Goal: Task Accomplishment & Management: Complete application form

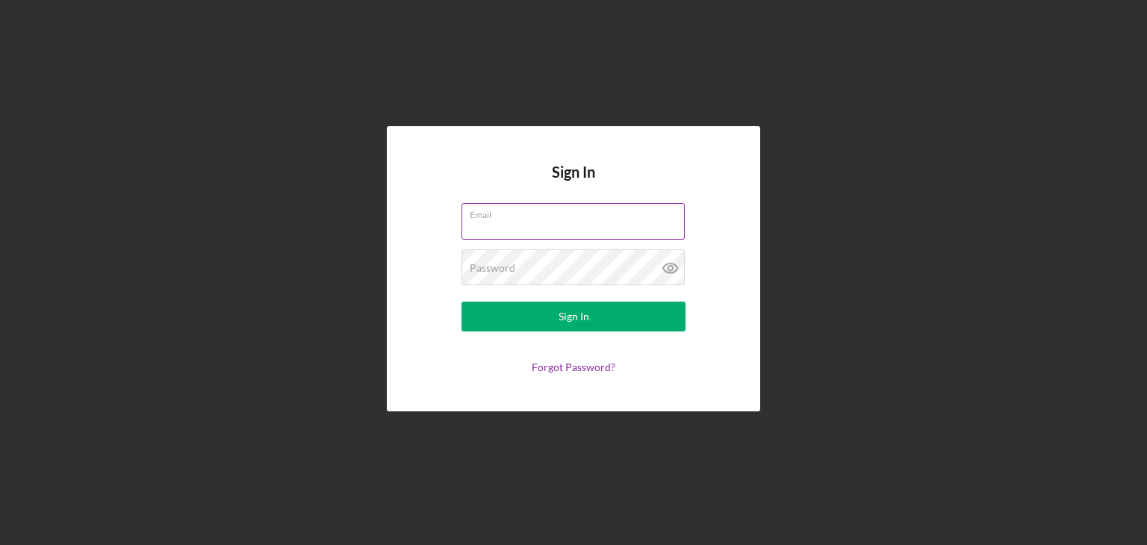
click at [533, 228] on input "Email" at bounding box center [573, 221] width 223 height 36
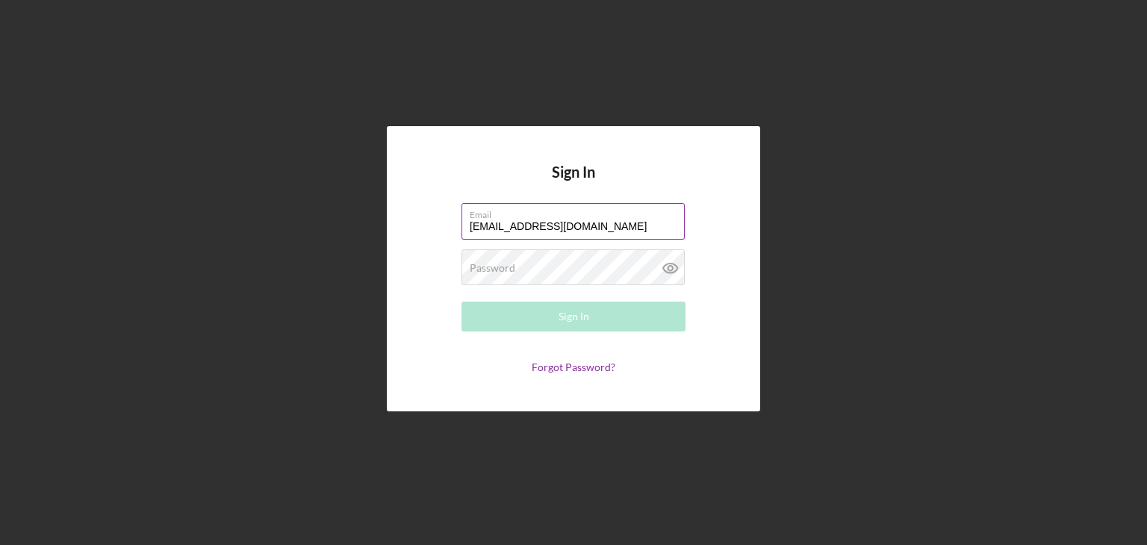
type input "[EMAIL_ADDRESS][DOMAIN_NAME]"
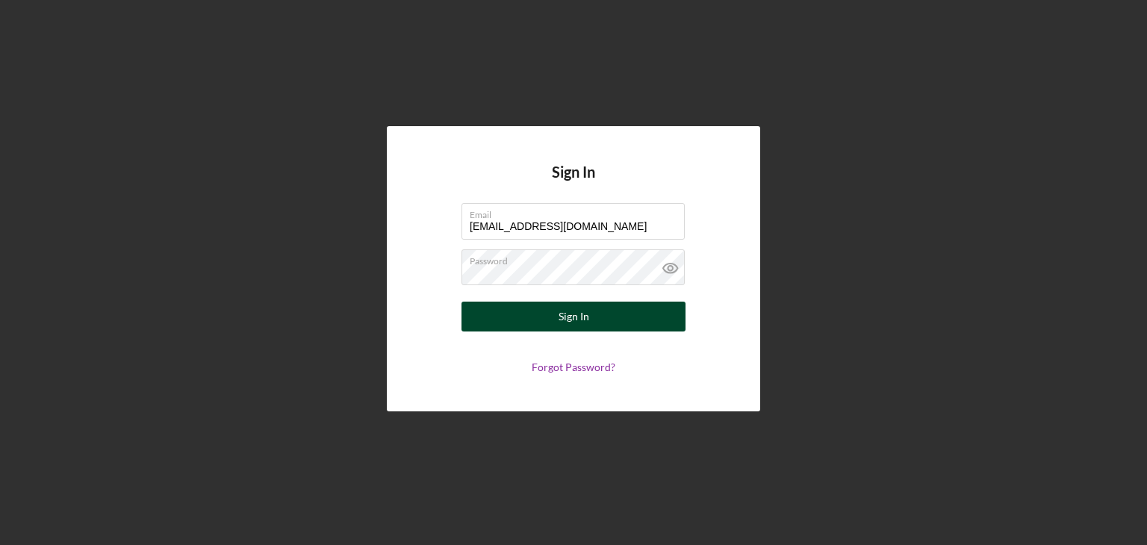
click at [518, 314] on button "Sign In" at bounding box center [574, 317] width 224 height 30
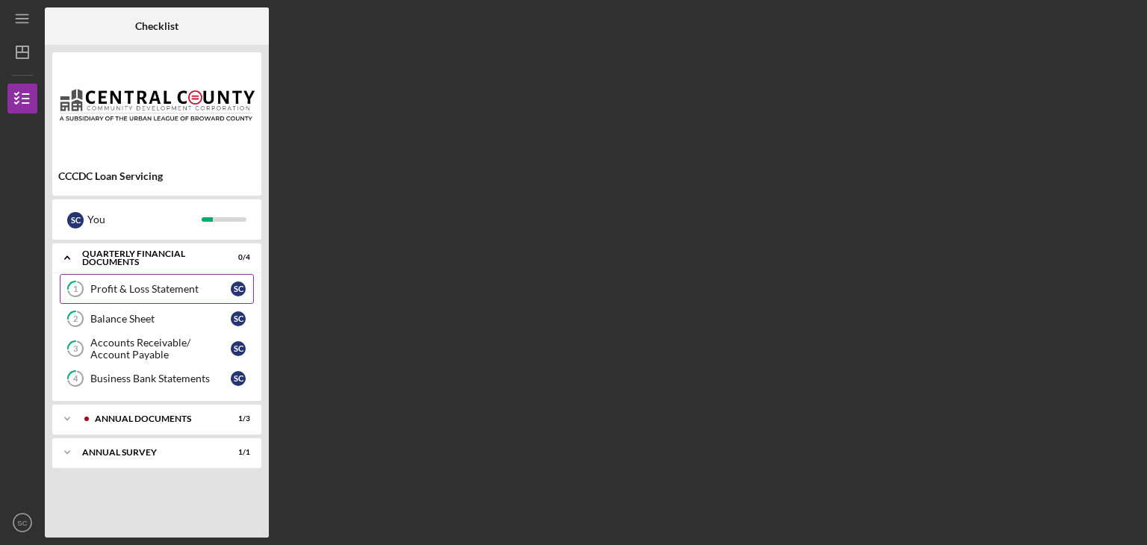
click at [169, 283] on div "Profit & Loss Statement" at bounding box center [160, 289] width 140 height 12
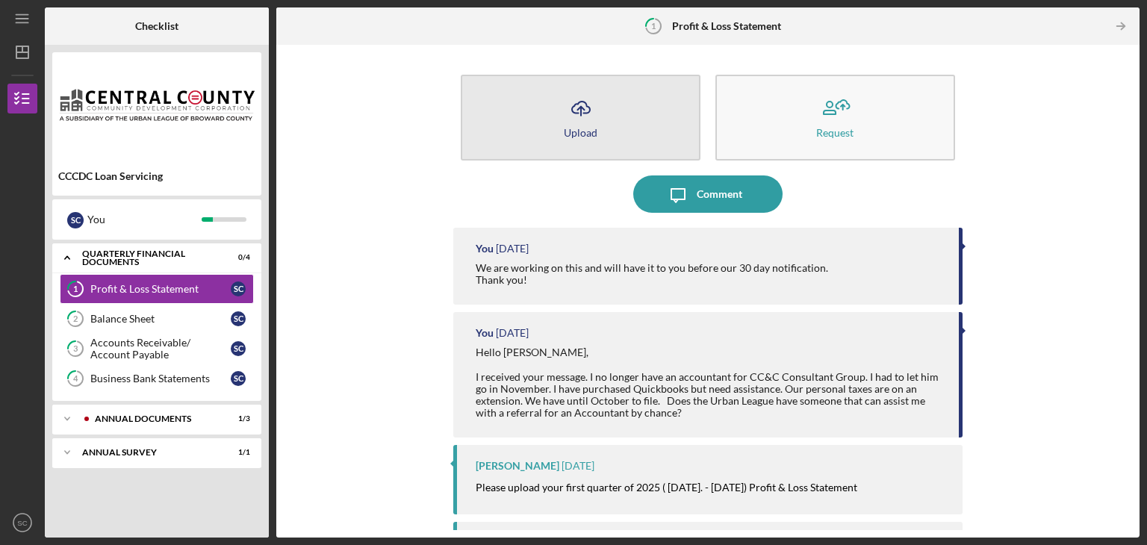
click at [589, 117] on icon "Icon/Upload" at bounding box center [581, 108] width 37 height 37
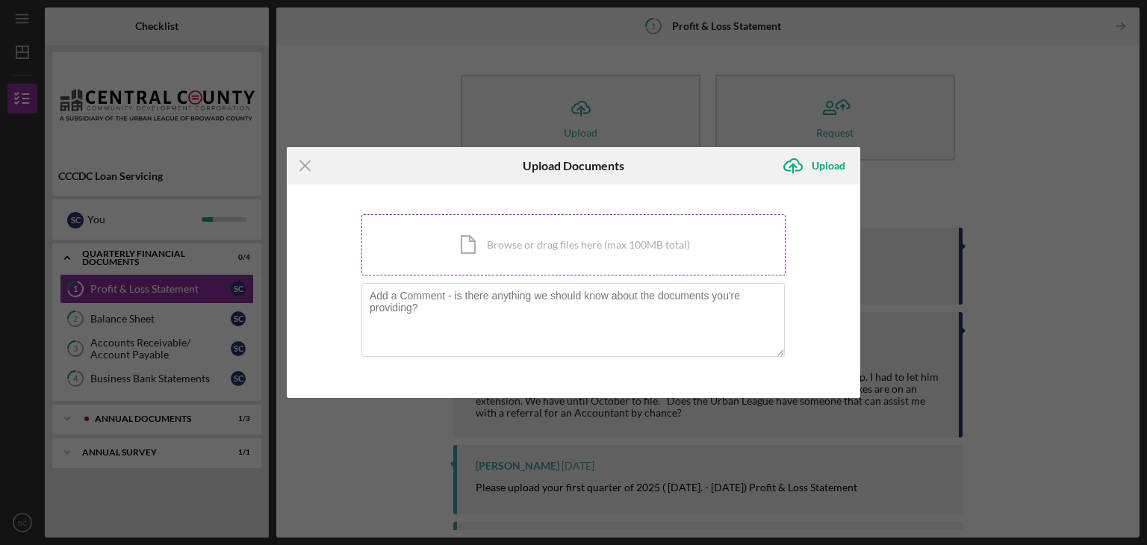
click at [583, 249] on div "Icon/Document Browse or drag files here (max 100MB total) Tap to choose files o…" at bounding box center [574, 244] width 424 height 61
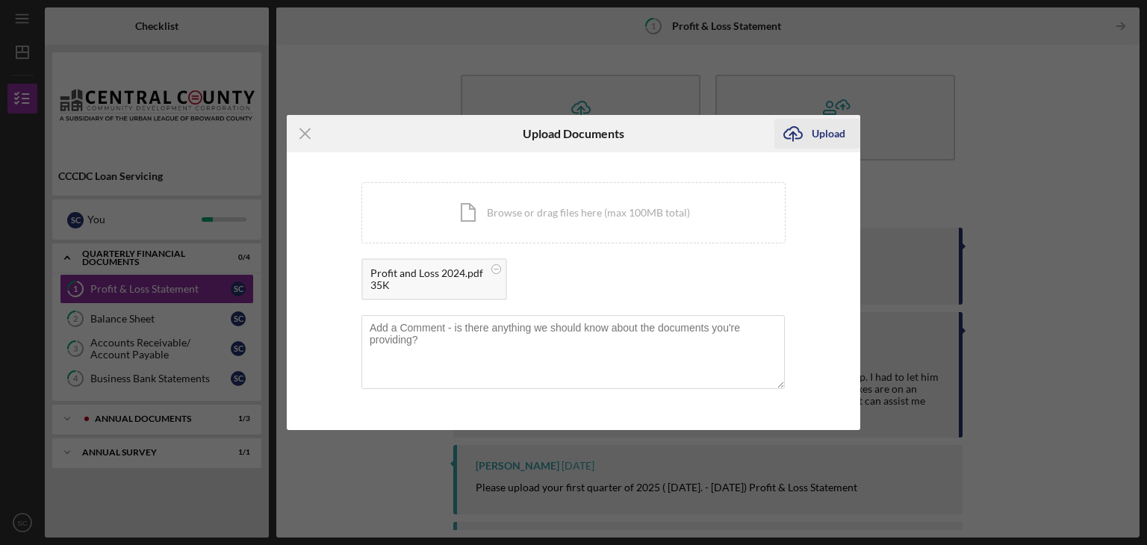
click at [819, 131] on div "Upload" at bounding box center [829, 134] width 34 height 30
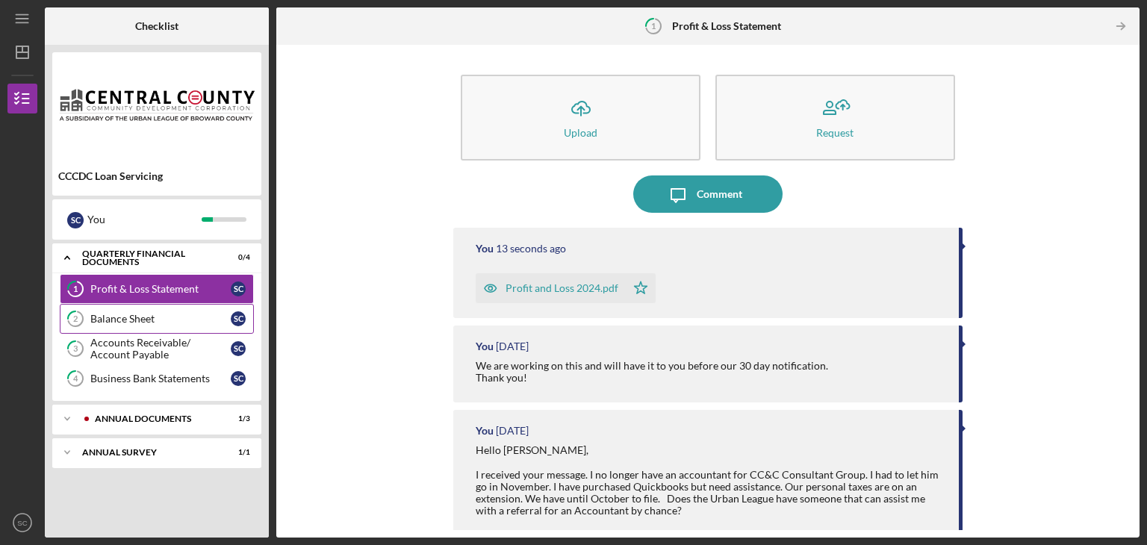
click at [182, 317] on div "Balance Sheet" at bounding box center [160, 319] width 140 height 12
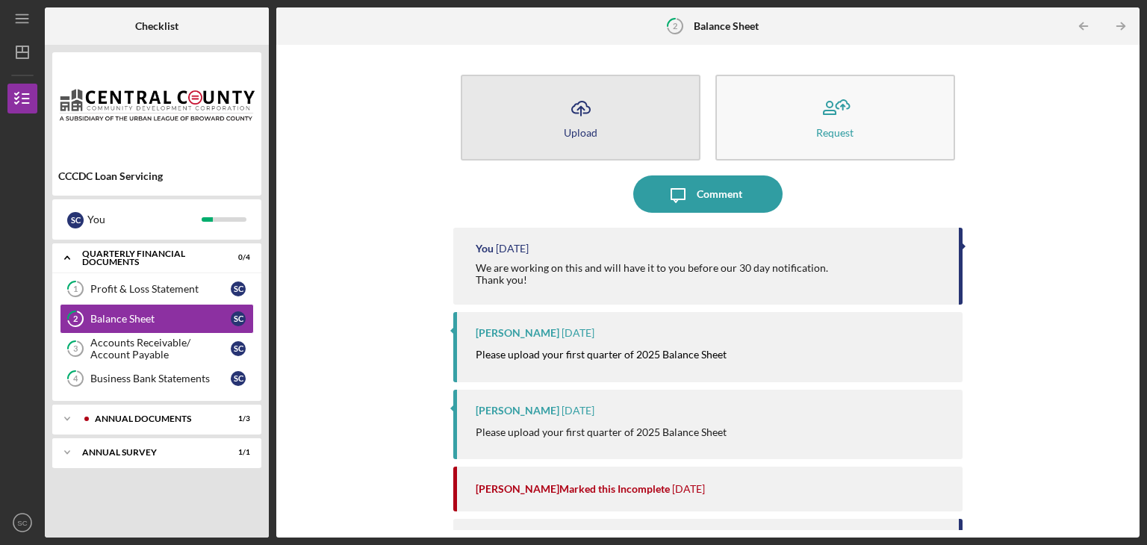
click at [603, 107] on button "Icon/Upload Upload" at bounding box center [581, 118] width 240 height 86
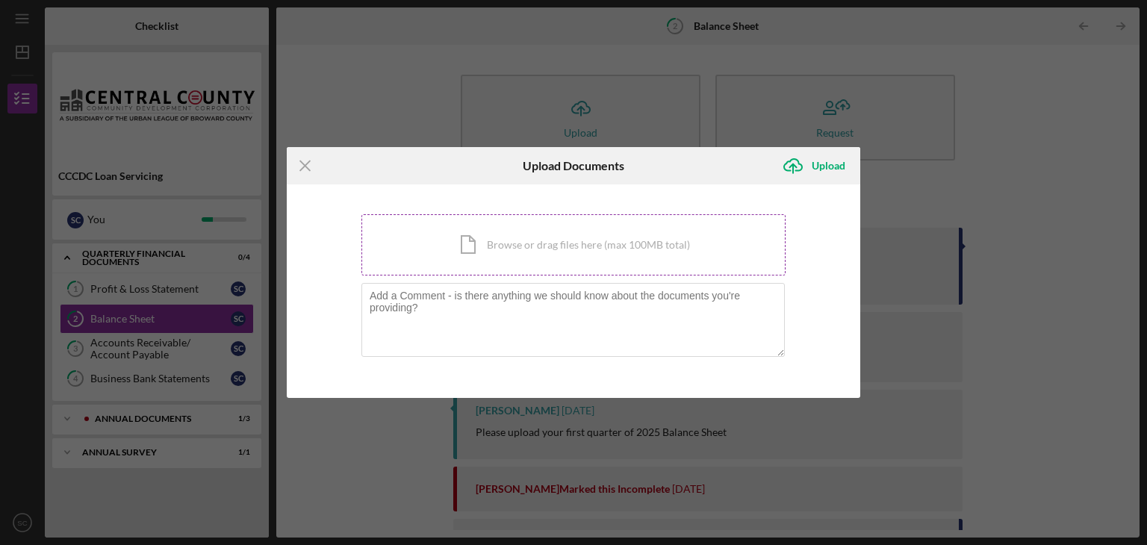
click at [554, 228] on div "Icon/Document Browse or drag files here (max 100MB total) Tap to choose files o…" at bounding box center [574, 244] width 424 height 61
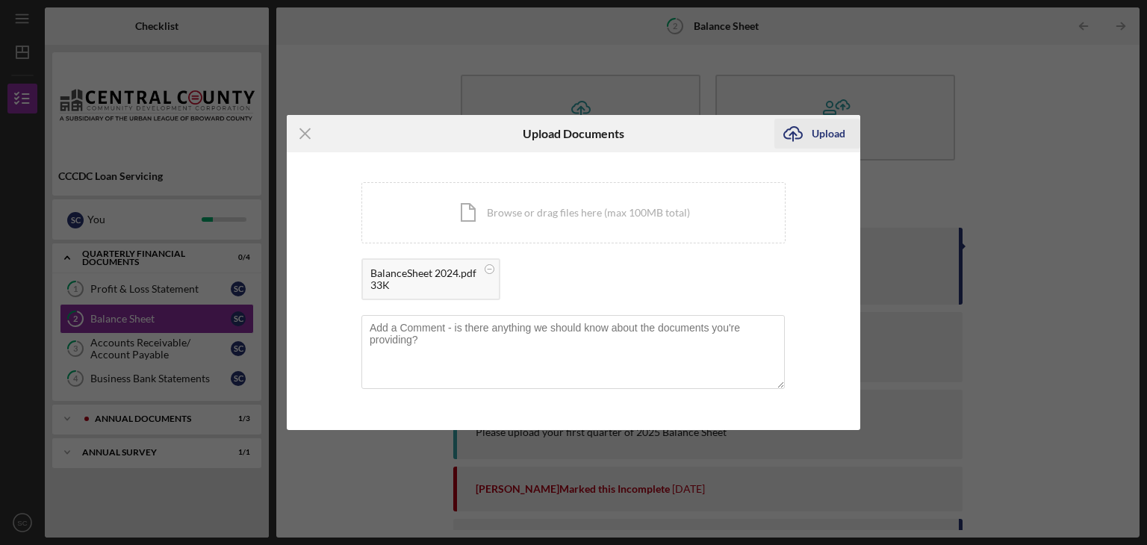
click at [809, 136] on icon "Icon/Upload" at bounding box center [793, 133] width 37 height 37
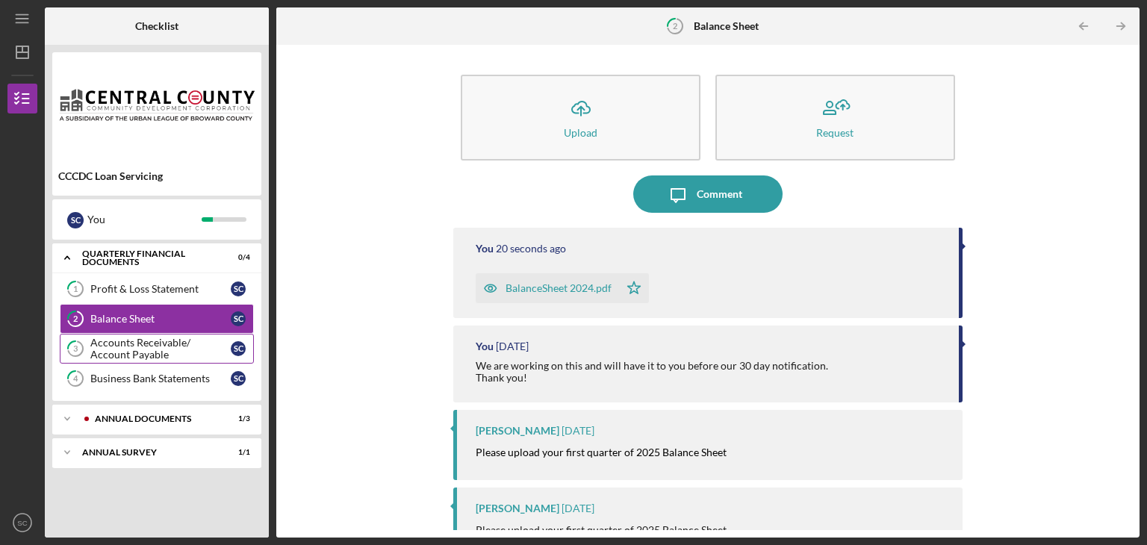
click at [128, 344] on div "Accounts Receivable/ Account Payable" at bounding box center [160, 349] width 140 height 24
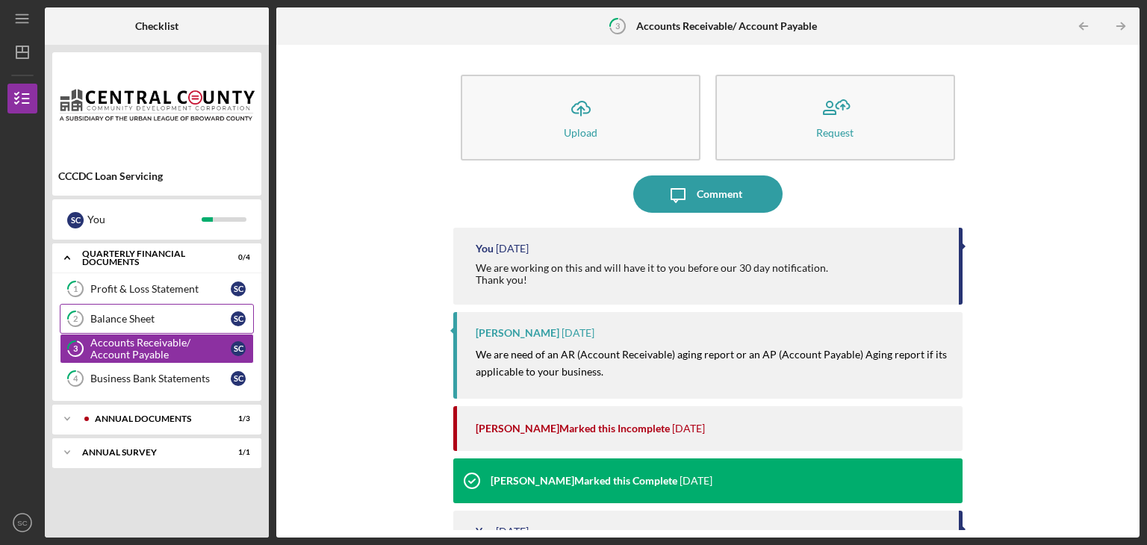
click at [128, 317] on div "Balance Sheet" at bounding box center [160, 319] width 140 height 12
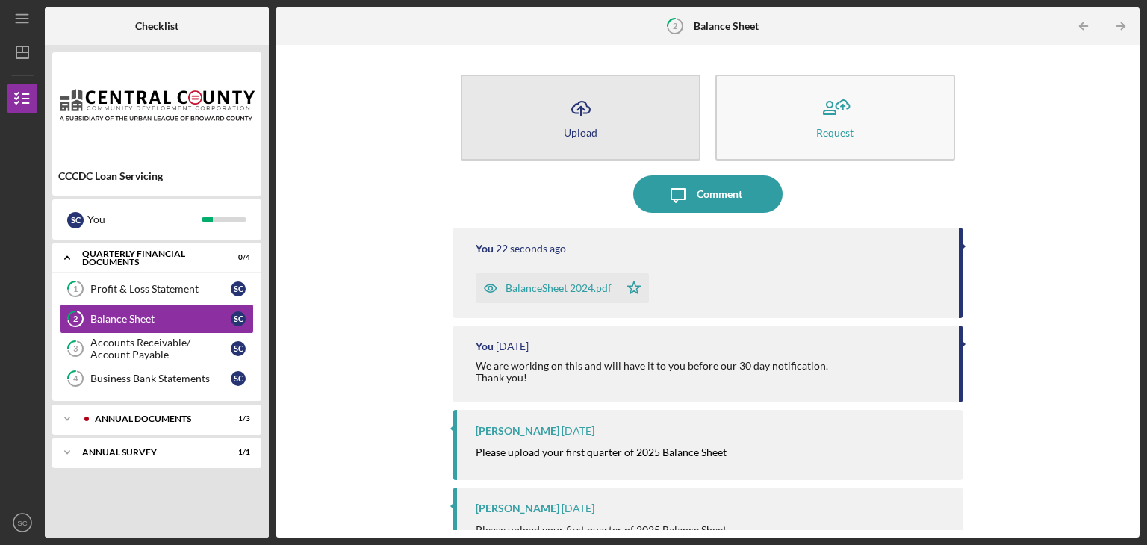
click at [574, 112] on icon "Icon/Upload" at bounding box center [581, 108] width 37 height 37
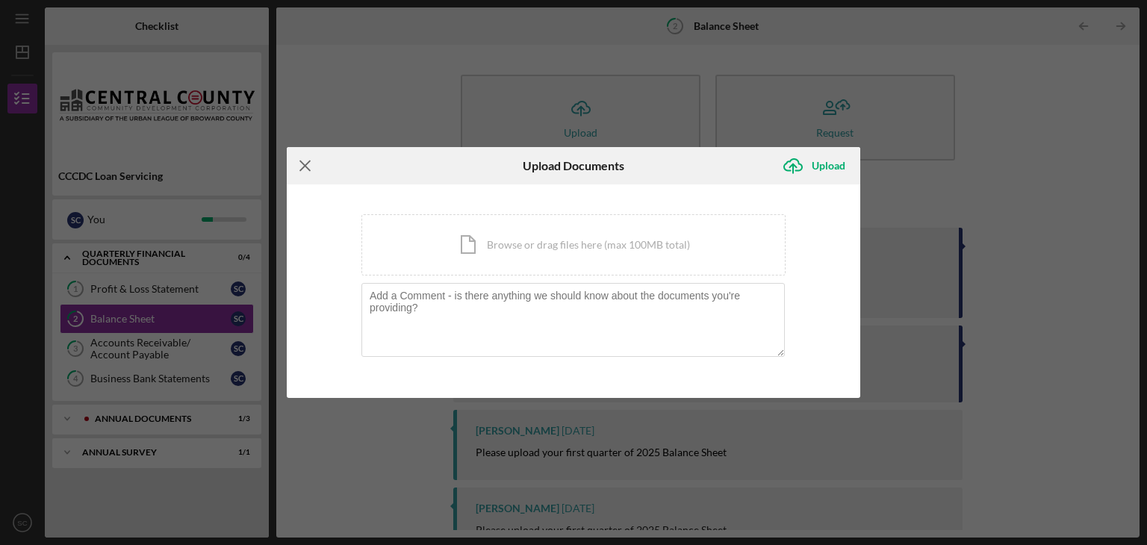
click at [301, 162] on line at bounding box center [305, 166] width 10 height 10
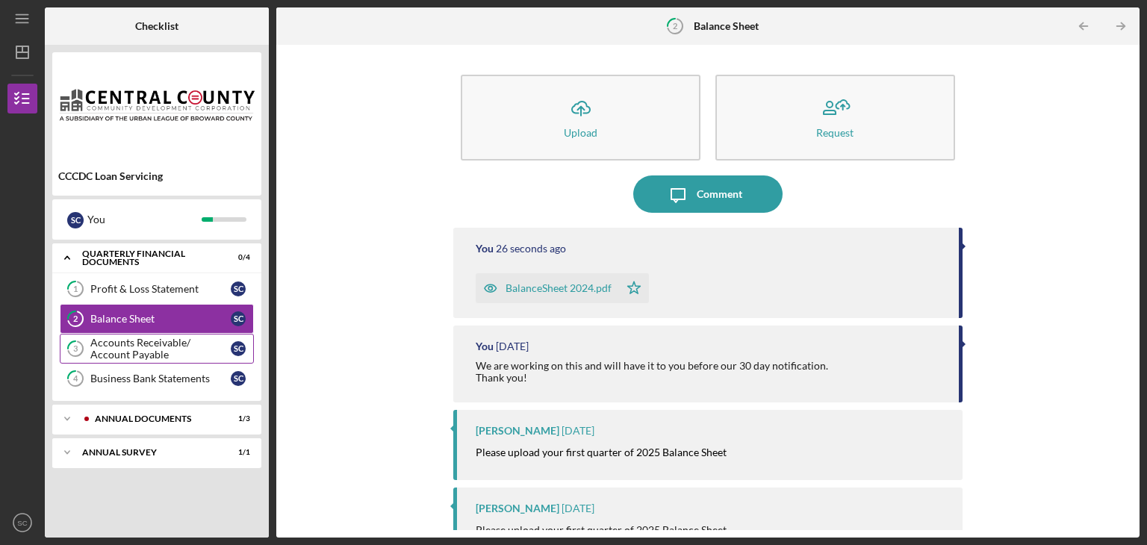
click at [117, 348] on div "Accounts Receivable/ Account Payable" at bounding box center [160, 349] width 140 height 24
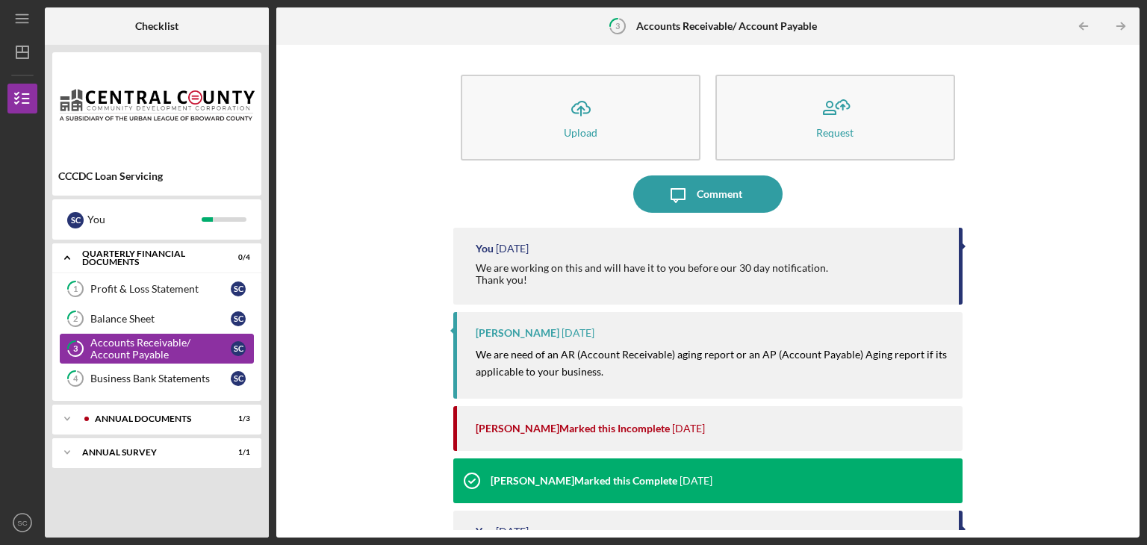
click at [122, 341] on div "Accounts Receivable/ Account Payable" at bounding box center [160, 349] width 140 height 24
click at [137, 341] on div "Accounts Receivable/ Account Payable" at bounding box center [160, 349] width 140 height 24
